Goal: Find specific page/section: Find specific page/section

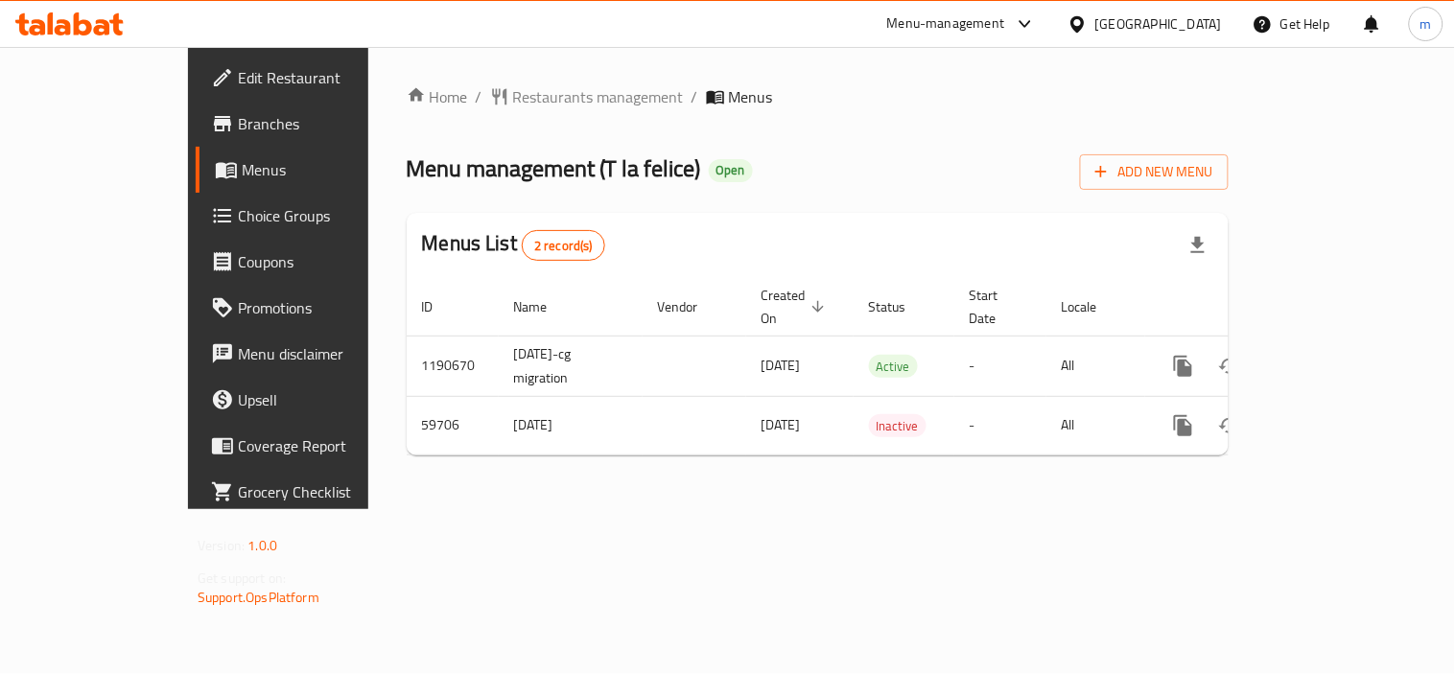
click at [98, 15] on icon at bounding box center [69, 23] width 108 height 23
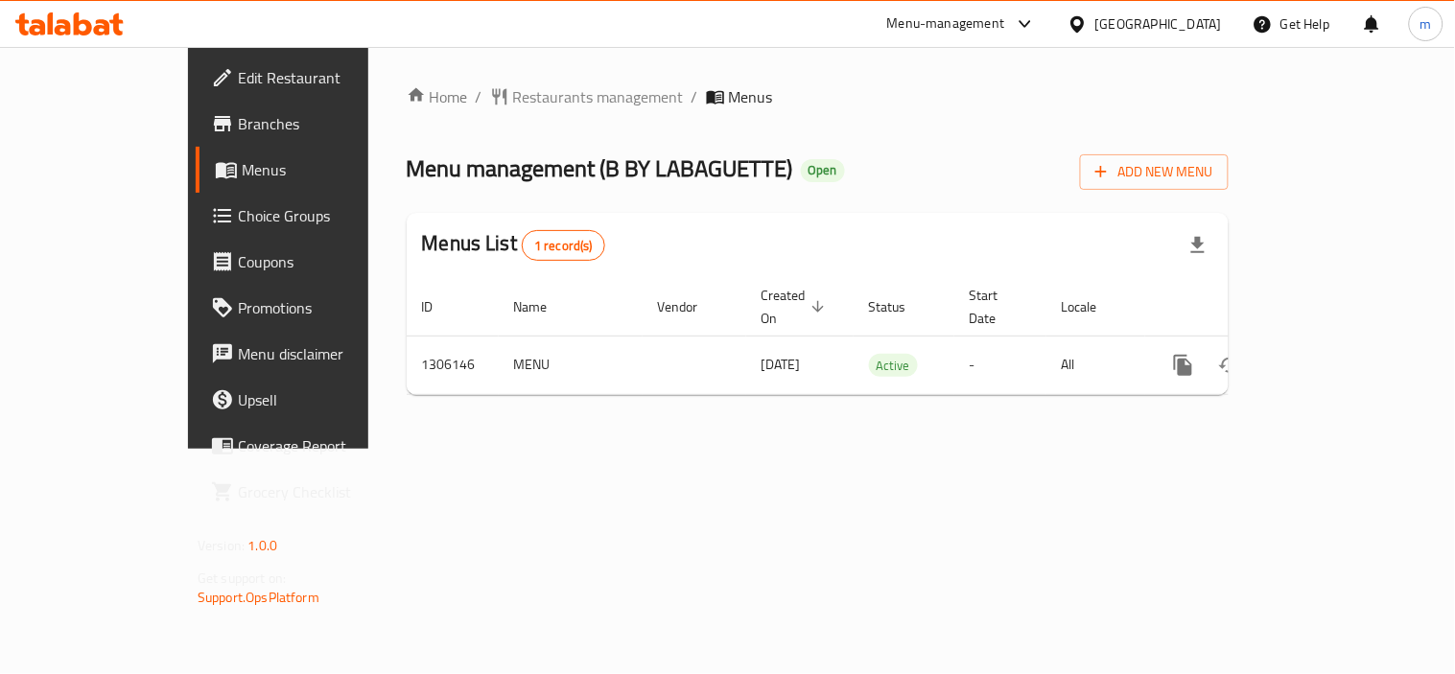
click at [86, 29] on icon at bounding box center [69, 23] width 108 height 23
click at [78, 29] on icon at bounding box center [83, 23] width 18 height 23
